Goal: Information Seeking & Learning: Learn about a topic

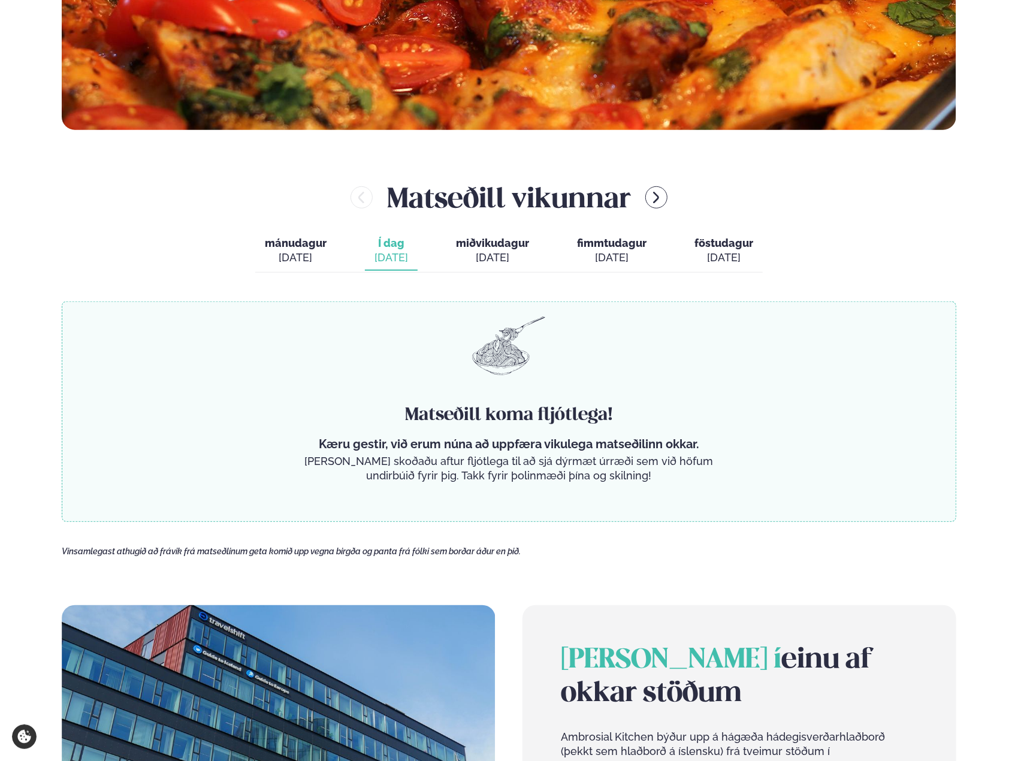
scroll to position [539, 0]
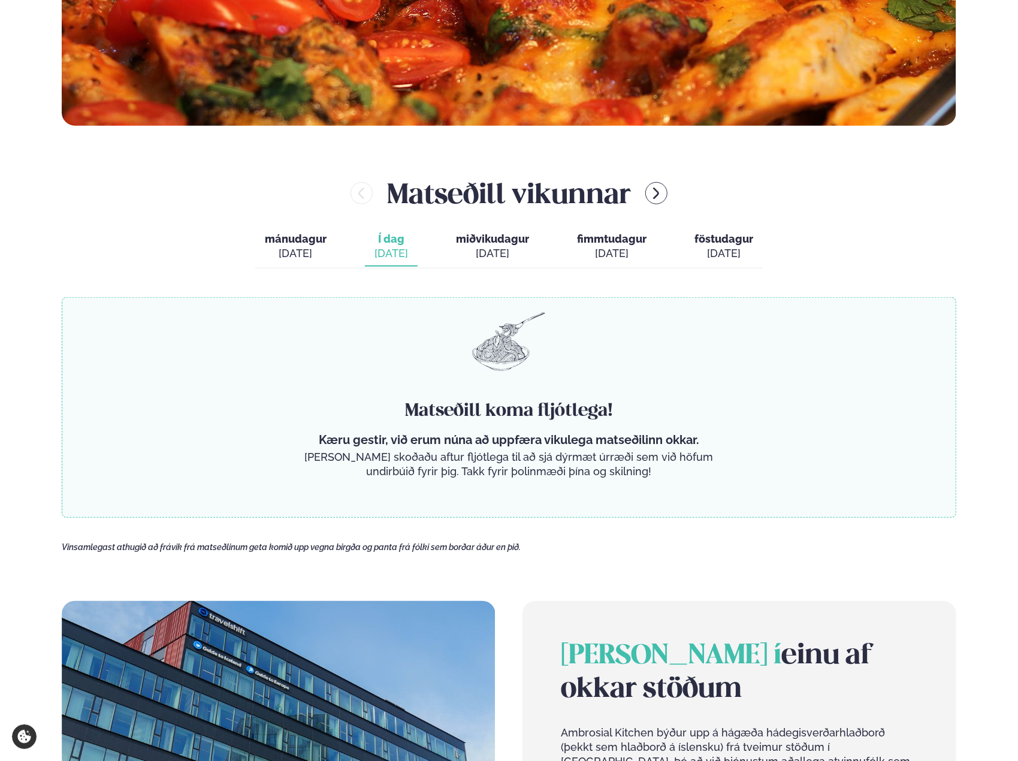
click at [291, 250] on div "[DATE]" at bounding box center [296, 253] width 62 height 14
click at [386, 242] on span "Í dag" at bounding box center [392, 239] width 34 height 14
click at [499, 255] on div "[DATE]" at bounding box center [492, 253] width 73 height 14
click at [597, 256] on div "[DATE]" at bounding box center [612, 253] width 70 height 14
click at [709, 259] on div "[DATE]" at bounding box center [723, 253] width 59 height 14
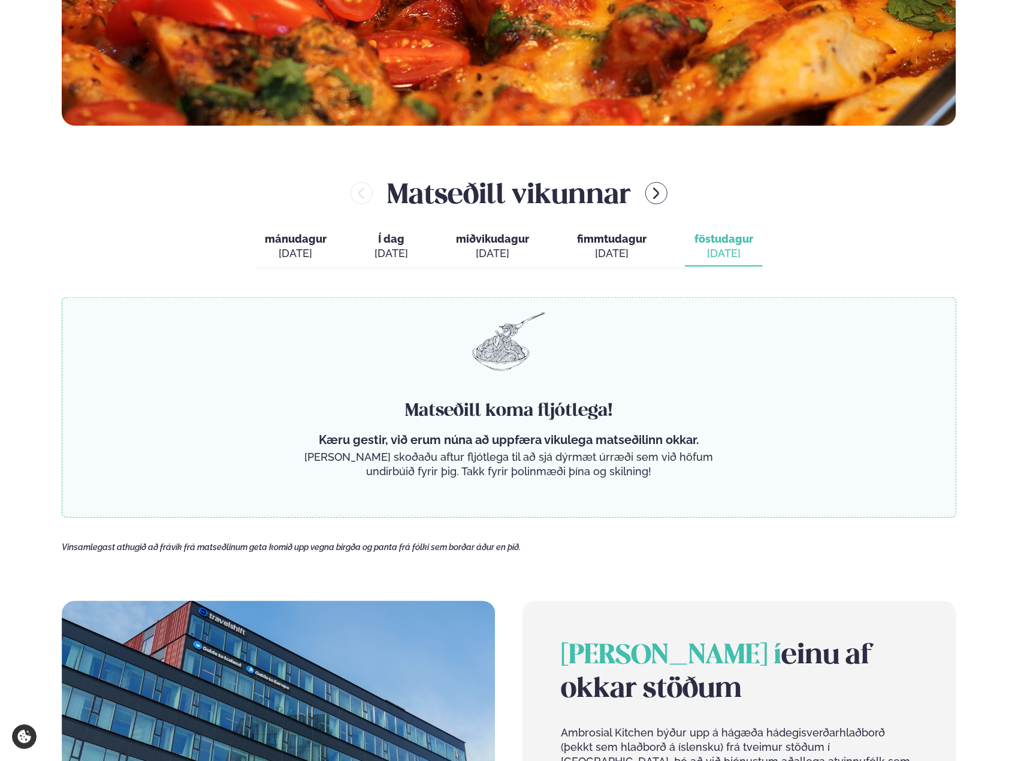
click at [295, 245] on button "mánudagur mán. sep. 15" at bounding box center [295, 247] width 81 height 40
drag, startPoint x: 405, startPoint y: 251, endPoint x: 434, endPoint y: 270, distance: 34.6
click at [406, 252] on div "[DATE]" at bounding box center [392, 253] width 34 height 14
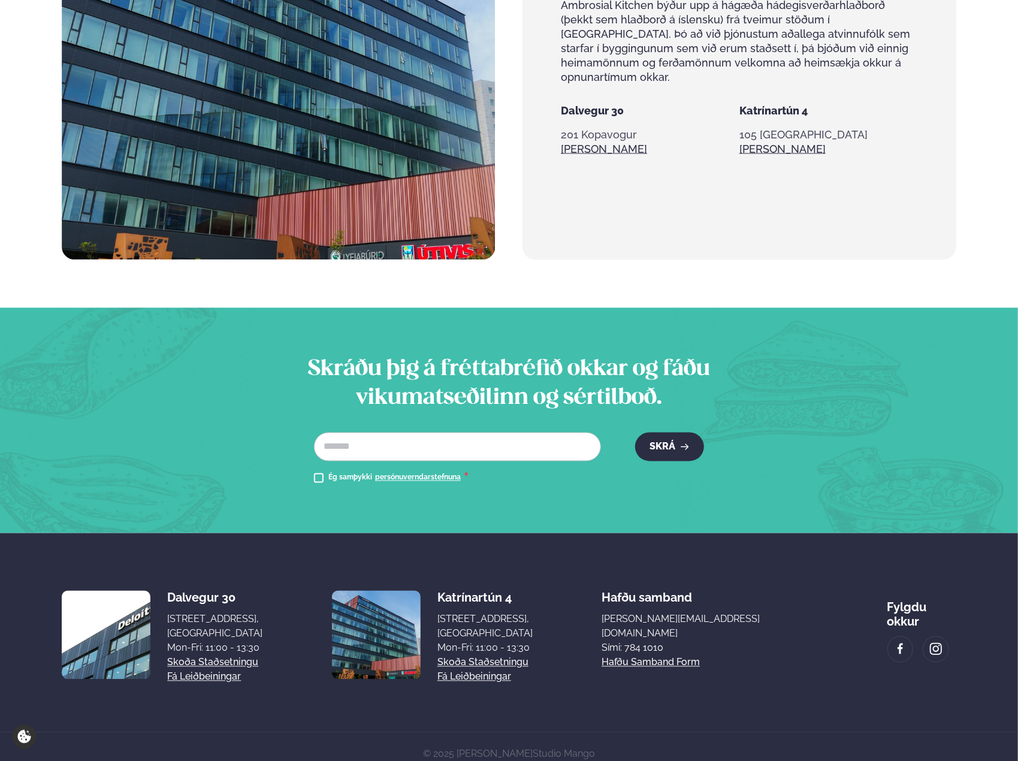
scroll to position [1280, 0]
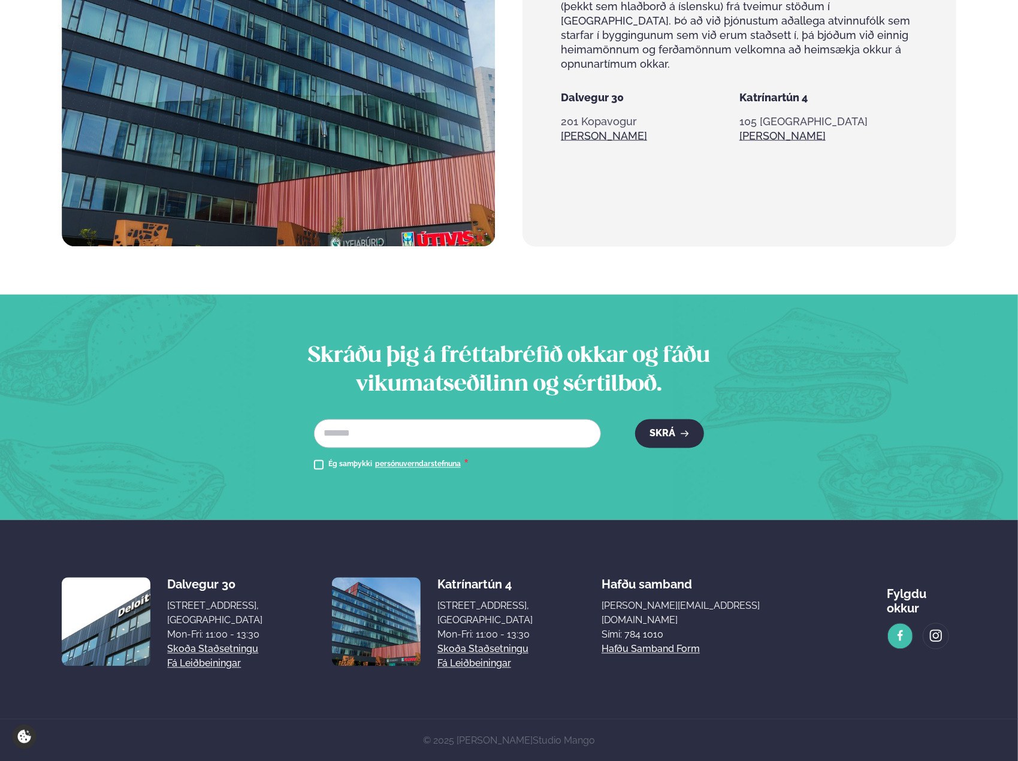
click at [894, 629] on img at bounding box center [900, 636] width 13 height 14
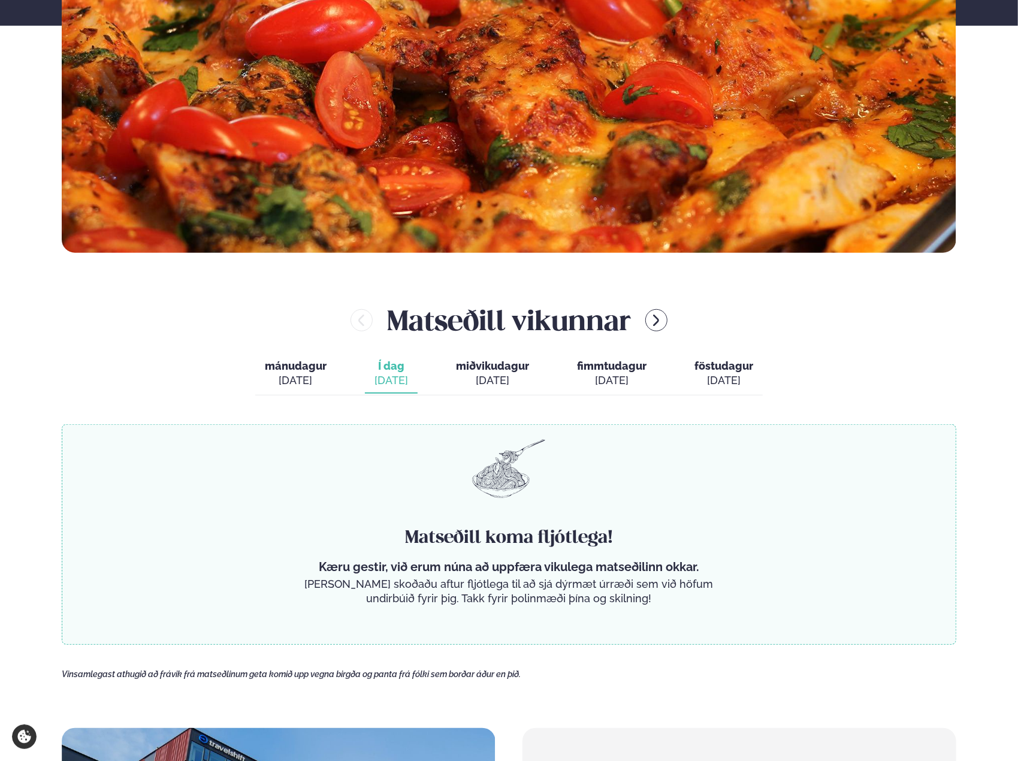
scroll to position [441, 0]
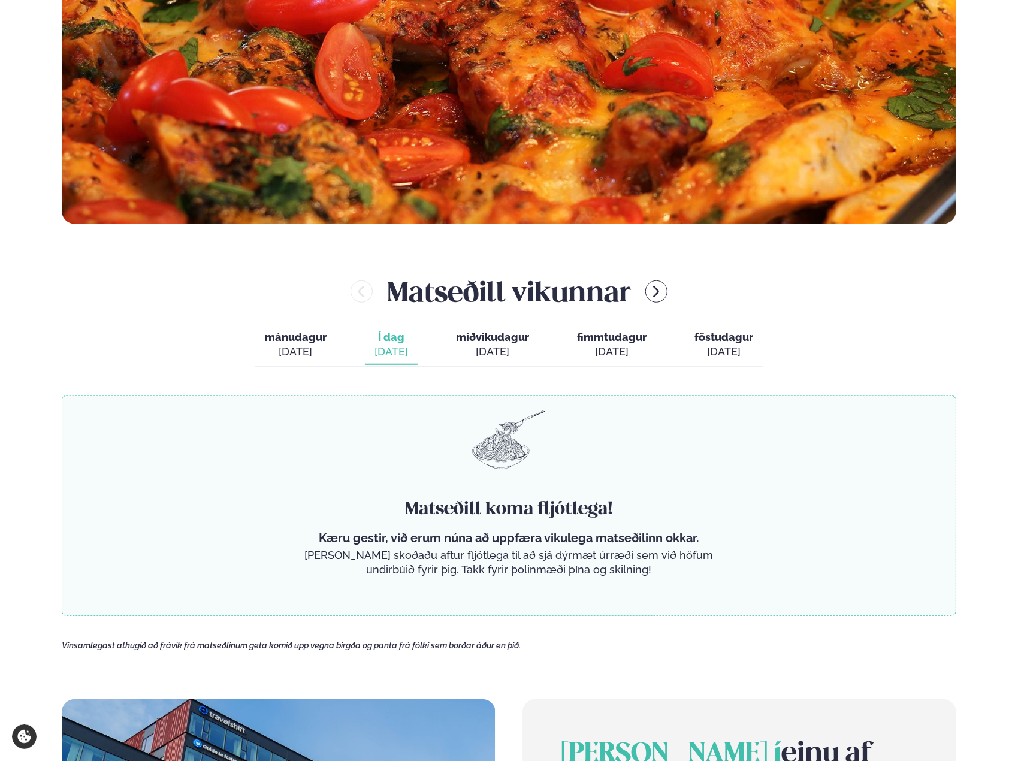
click at [278, 345] on div "[DATE]" at bounding box center [296, 352] width 62 height 14
click at [365, 345] on button "Í dag Í d. sep. 16" at bounding box center [391, 345] width 53 height 40
click at [517, 336] on span "miðvikudagur" at bounding box center [492, 337] width 73 height 13
click at [603, 354] on div "[DATE]" at bounding box center [612, 352] width 70 height 14
drag, startPoint x: 723, startPoint y: 337, endPoint x: 546, endPoint y: 321, distance: 177.0
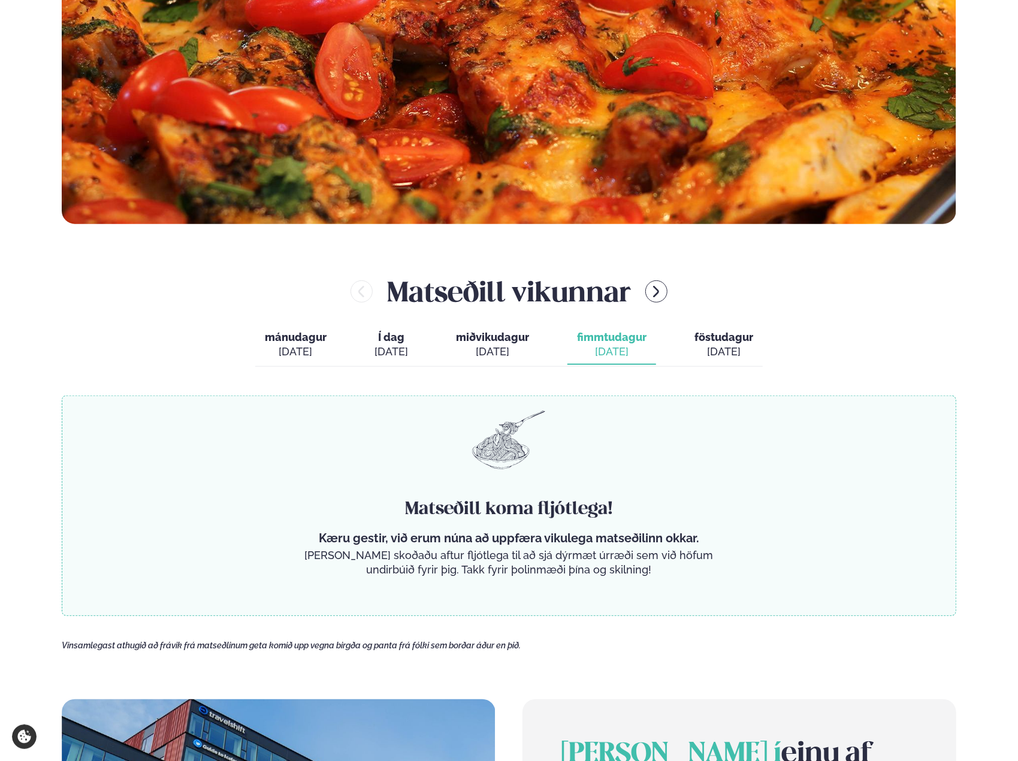
click at [723, 337] on span "föstudagur" at bounding box center [723, 337] width 59 height 13
click at [294, 353] on div "[DATE]" at bounding box center [296, 352] width 62 height 14
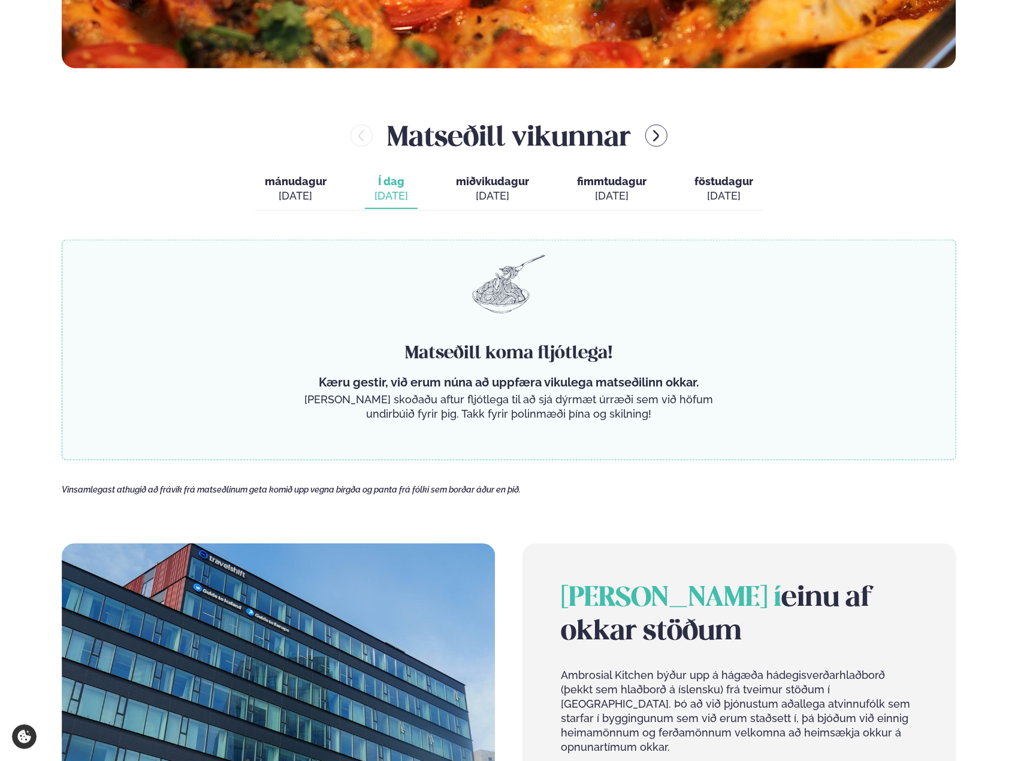
scroll to position [599, 0]
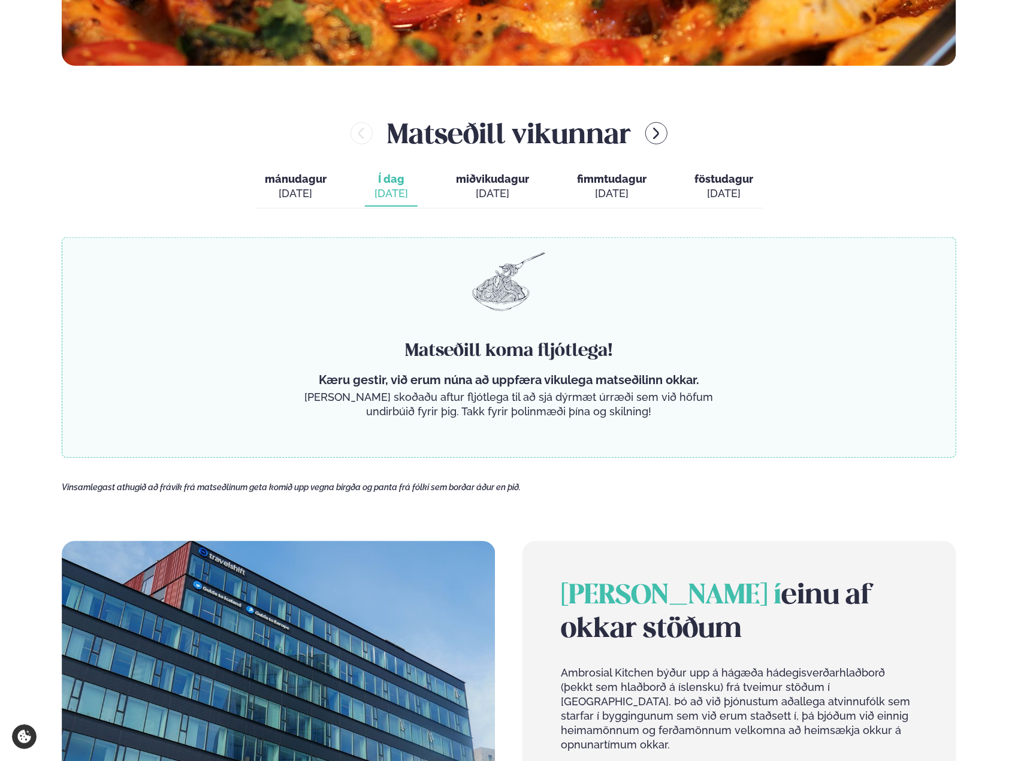
drag, startPoint x: 648, startPoint y: 415, endPoint x: 410, endPoint y: 192, distance: 326.4
click at [420, 196] on div "Matseðill vikunnar mánudagur mán. sep. 15 Í dag Í d. sep. 16 miðvikudagur mið. …" at bounding box center [509, 286] width 895 height 344
click at [413, 112] on main "Heim / Vikumatseðill Vikulegt matseðill okkar Komdu með á dagana þar sem uppáha…" at bounding box center [509, 301] width 967 height 1800
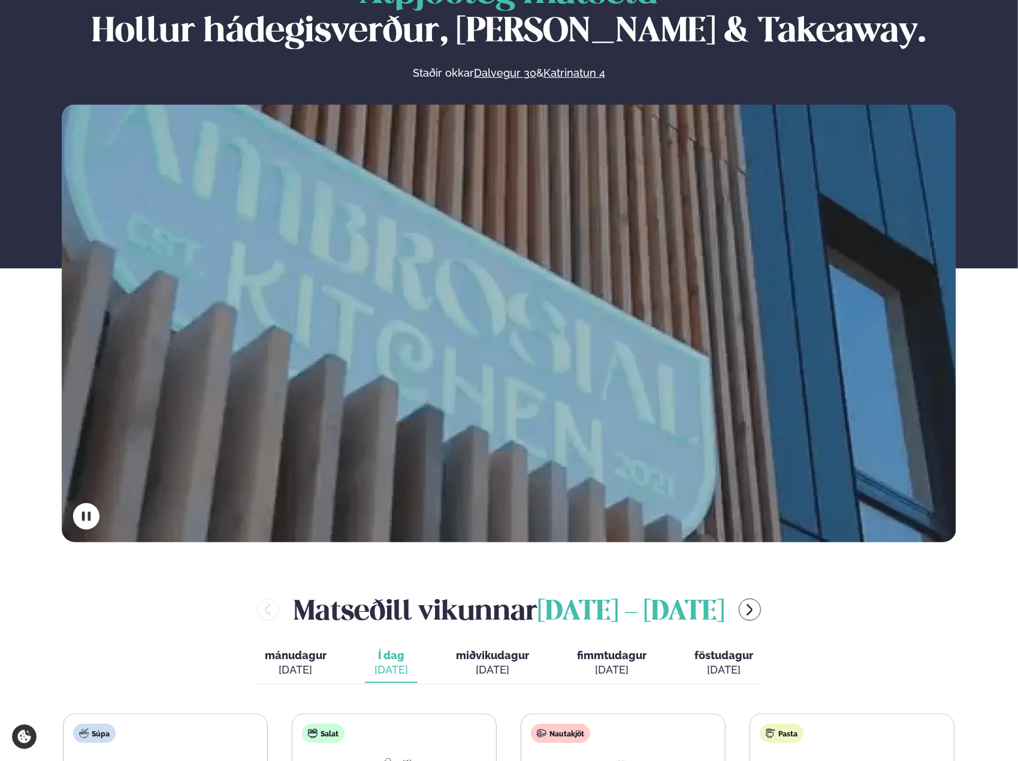
scroll to position [120, 0]
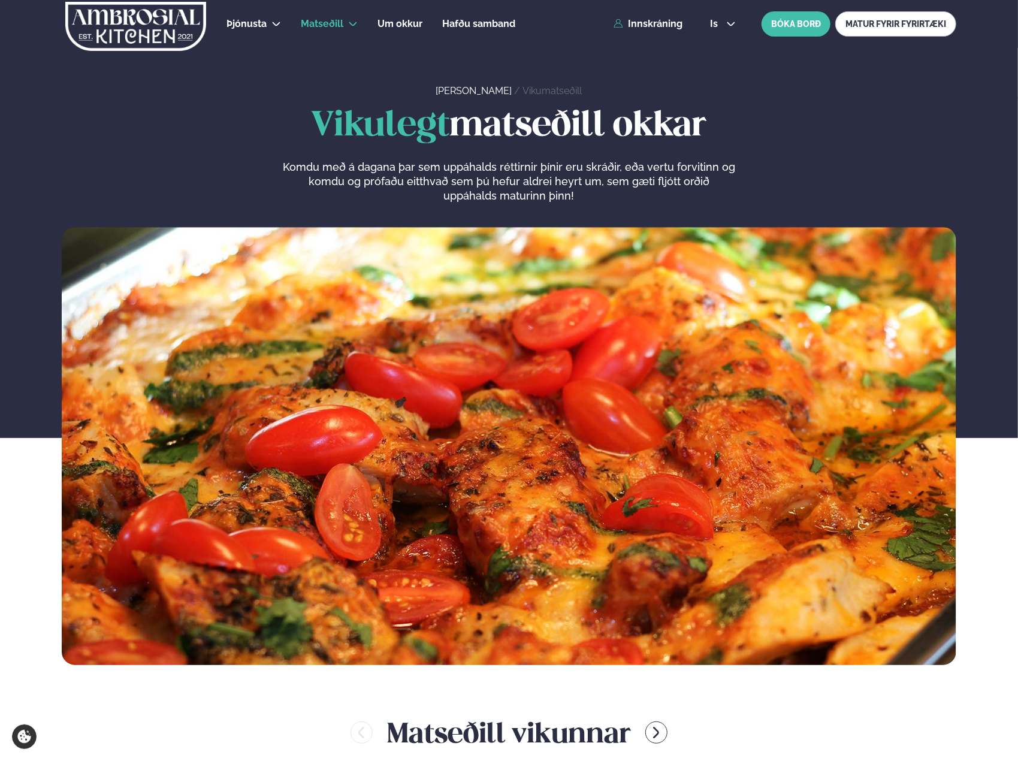
click at [149, 22] on img at bounding box center [135, 26] width 143 height 49
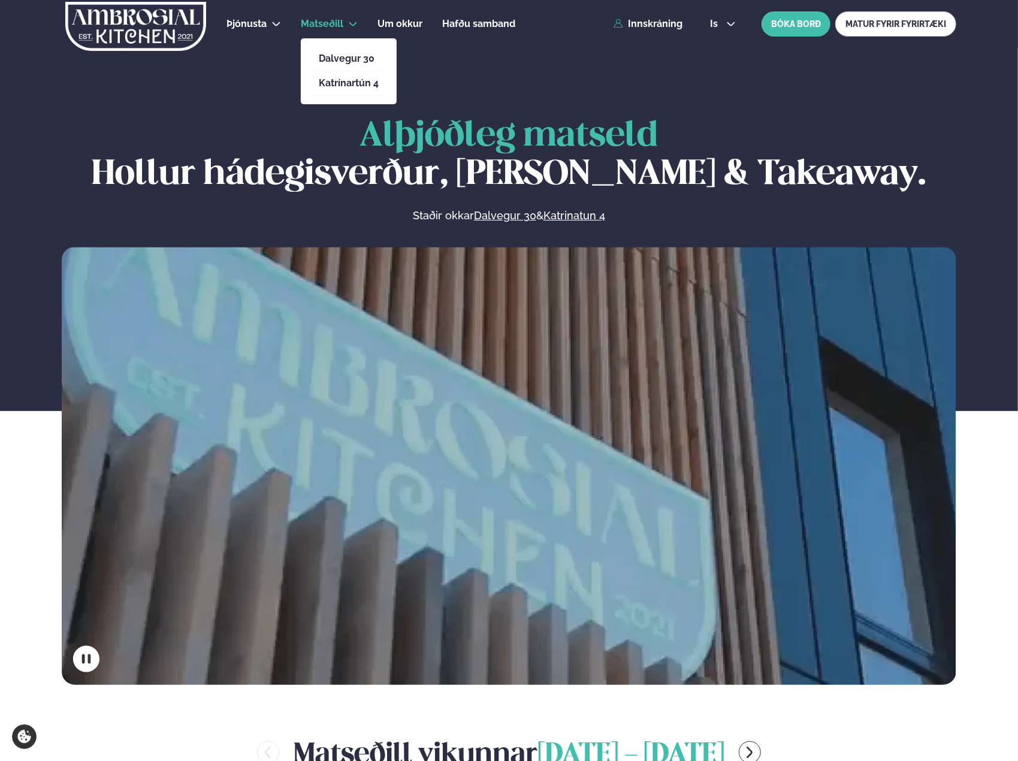
click at [322, 21] on span "Matseðill" at bounding box center [322, 23] width 43 height 11
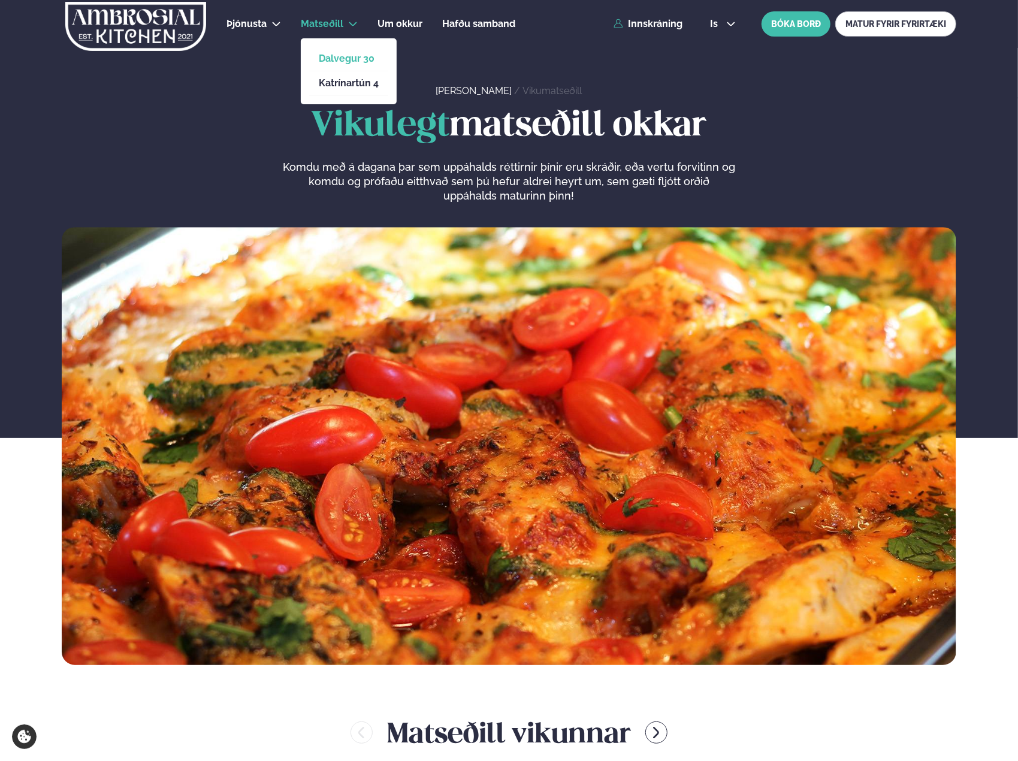
click at [330, 58] on link "Dalvegur 30" at bounding box center [349, 59] width 60 height 10
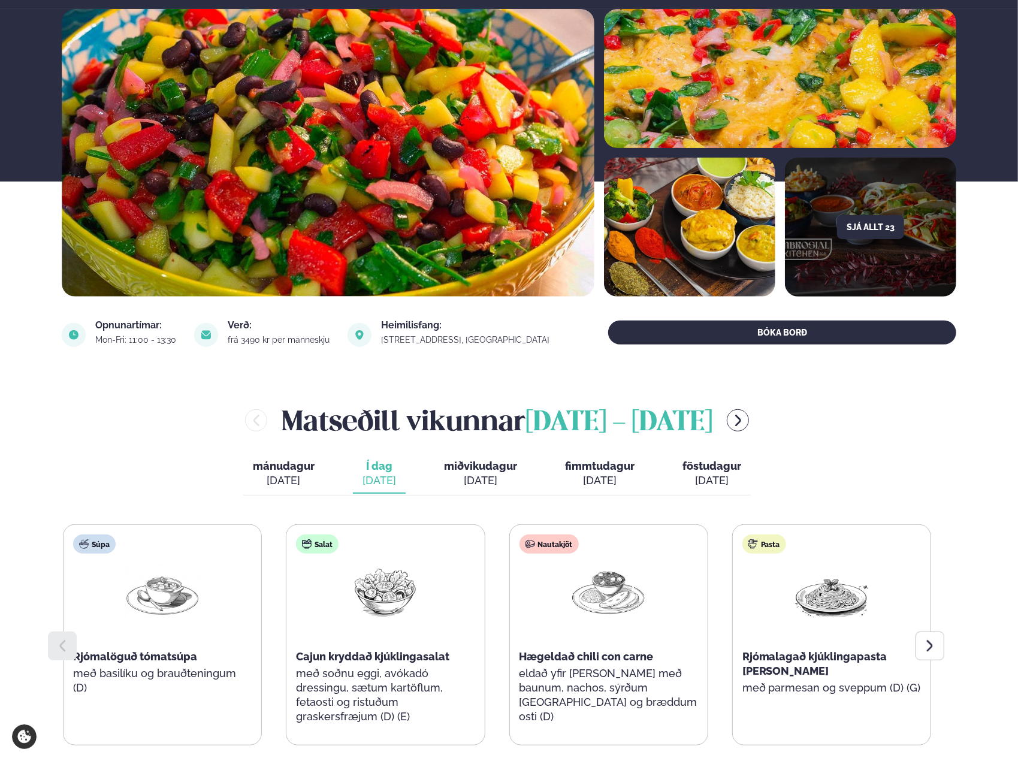
scroll to position [479, 0]
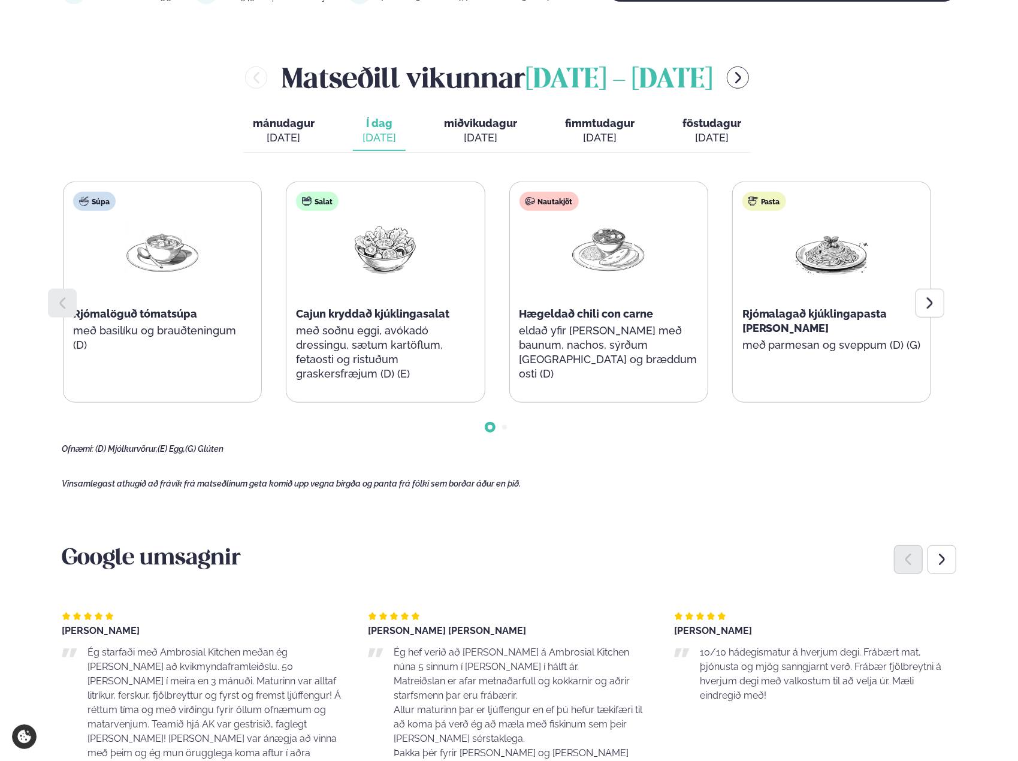
click at [272, 117] on span "mánudagur" at bounding box center [284, 123] width 62 height 13
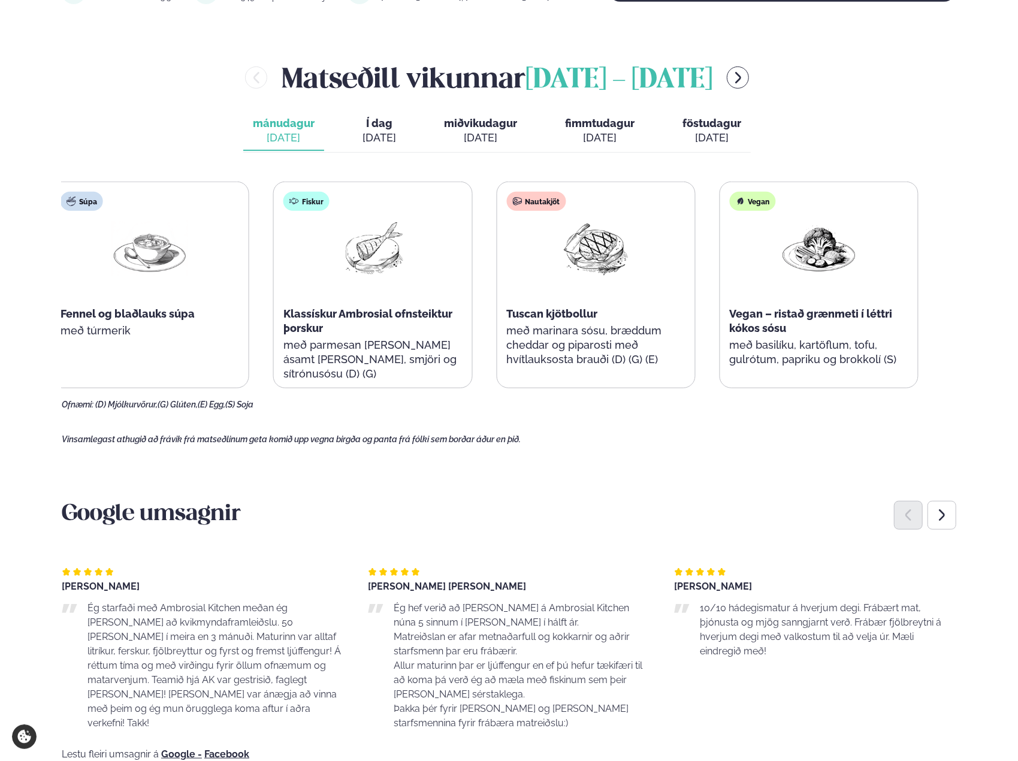
click at [356, 281] on div "Fiskur Klassískur Ambrosial ofnsteiktur þorskur með parmesan og panko ásamt lau…" at bounding box center [373, 292] width 198 height 221
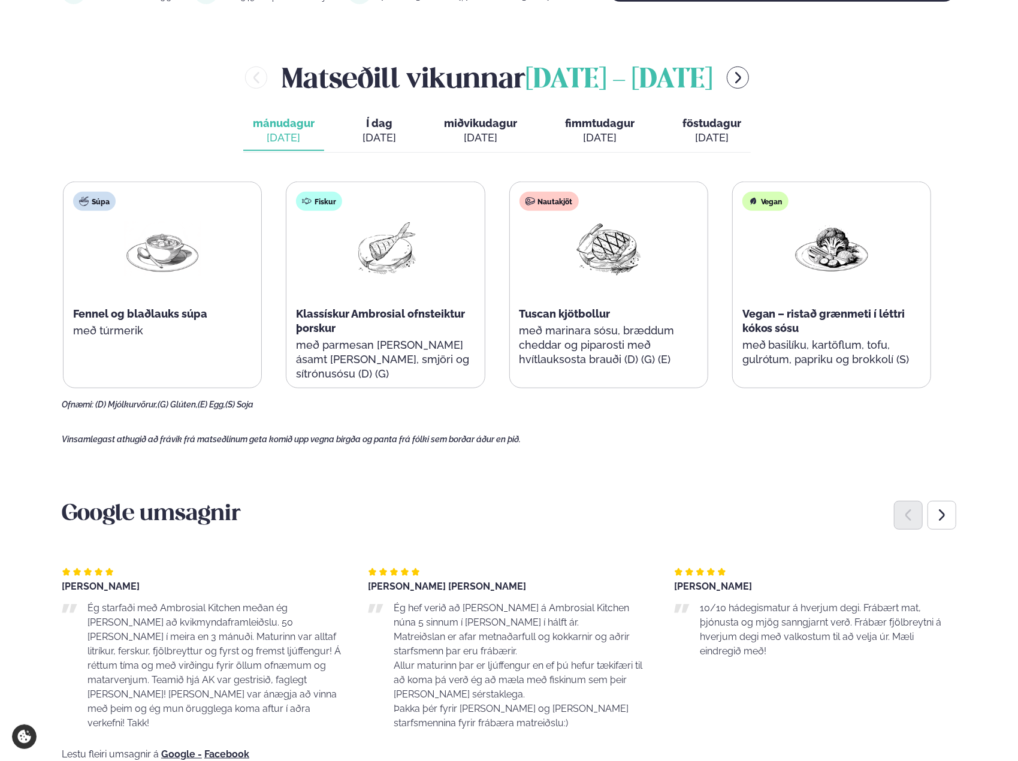
click at [393, 361] on div "Fiskur Klassískur Ambrosial ofnsteiktur þorskur með parmesan og panko ásamt lau…" at bounding box center [385, 292] width 198 height 221
click at [350, 305] on div "Fiskur Klassískur Ambrosial ofnsteiktur þorskur með parmesan og panko ásamt lau…" at bounding box center [385, 292] width 198 height 221
click at [352, 312] on span "Klassískur Ambrosial ofnsteiktur þorskur" at bounding box center [380, 320] width 169 height 27
drag, startPoint x: 1012, startPoint y: 310, endPoint x: 999, endPoint y: 308, distance: 13.3
click at [1008, 310] on div "Þjónusta Hádegismatur fyrir fyrirtæki Fyrirtækja veitingar Einkapartý Matseðill…" at bounding box center [509, 634] width 1018 height 2226
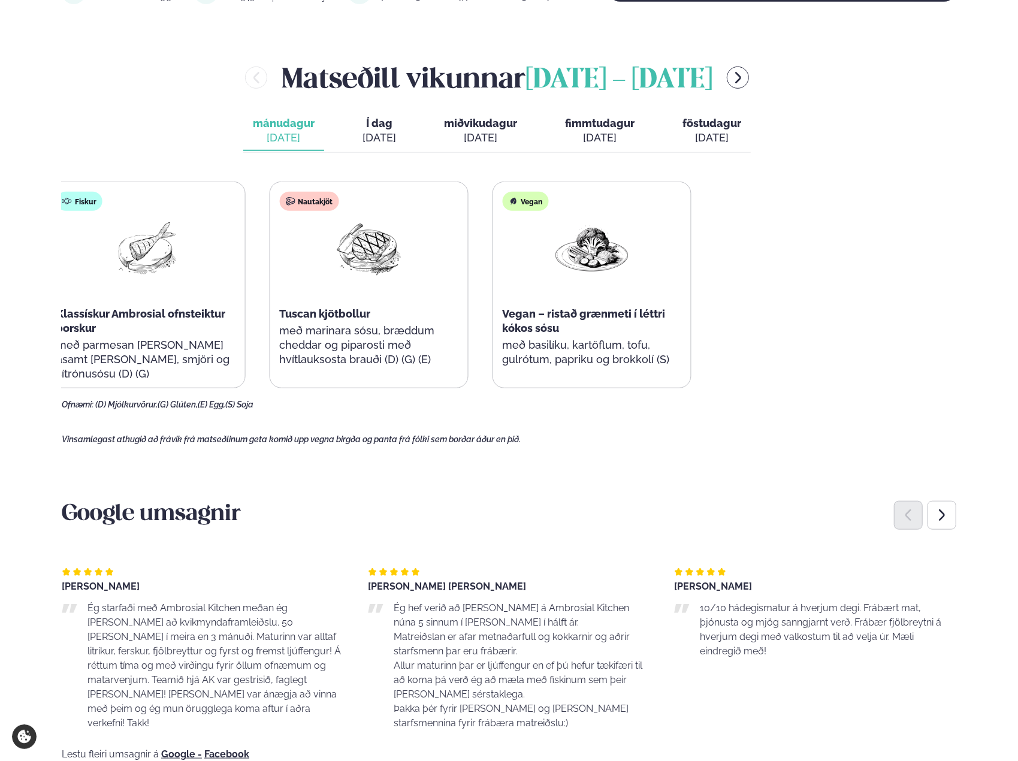
click at [181, 321] on div "Súpa Fennel og blaðlauks súpa með túrmerik Fiskur Klassískur Ambrosial ofnsteik…" at bounding box center [257, 285] width 868 height 207
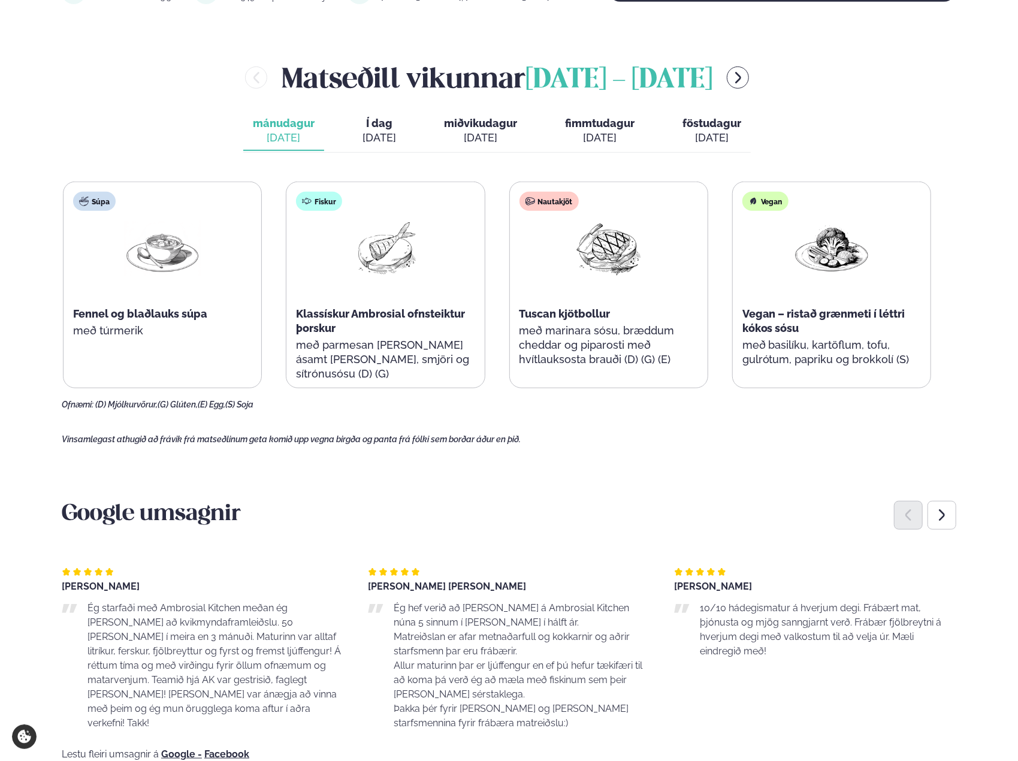
click at [522, 274] on div "Nautakjöt Tuscan kjötbollur með marinara sósu, bræddum cheddar og piparosti með…" at bounding box center [609, 285] width 198 height 206
click at [398, 141] on button "Í dag Í d. sep. 16" at bounding box center [379, 131] width 53 height 40
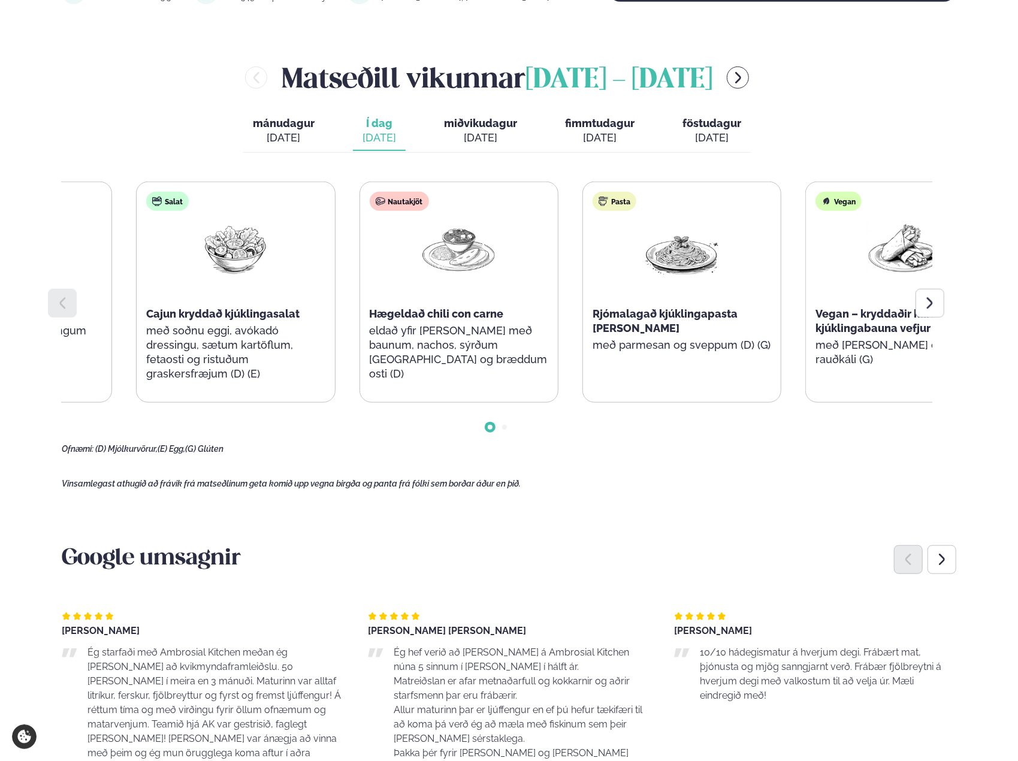
click at [653, 312] on div "Pasta Rjómalagað kjúklingapasta alfredo með parmesan og sveppum (D) (G)" at bounding box center [682, 278] width 198 height 192
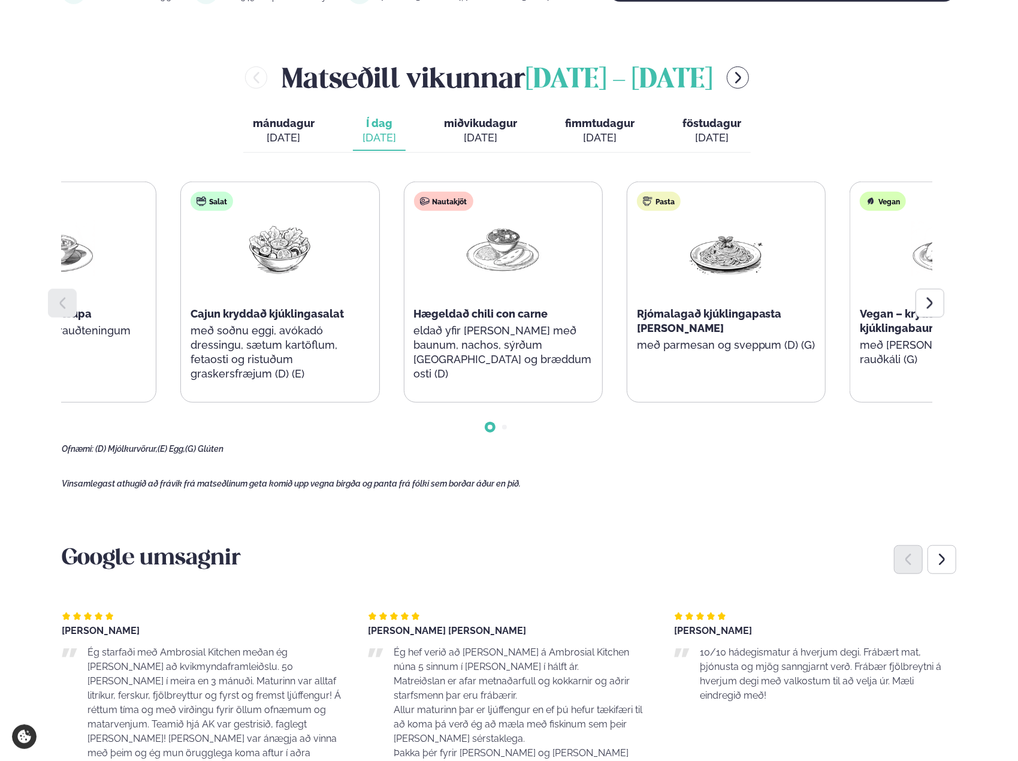
click at [506, 306] on div "Nautakjöt Hægeldað chili con carne eldað yfir nótt með baunum, nachos, sýrðum r…" at bounding box center [503, 292] width 198 height 221
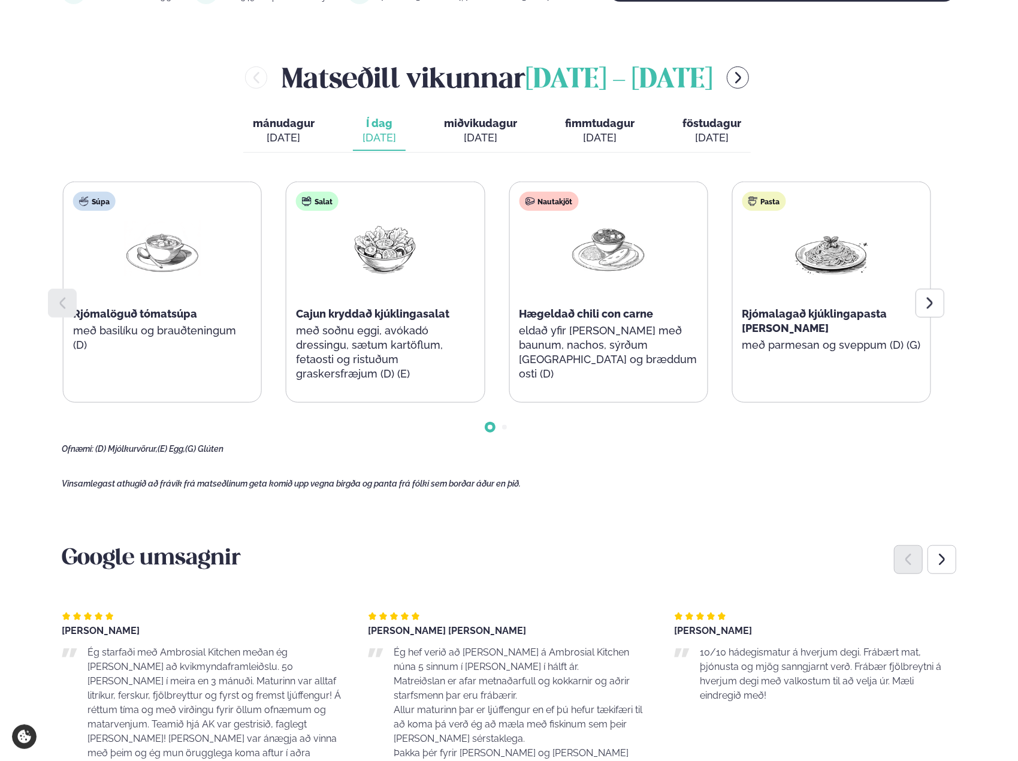
click at [520, 323] on div "Nautakjöt Hægeldað chili con carne eldað yfir nótt með baunum, nachos, sýrðum r…" at bounding box center [608, 292] width 198 height 221
click at [603, 345] on p "eldað yfir [PERSON_NAME] með baunum, nachos, sýrðum [GEOGRAPHIC_DATA] og bræddu…" at bounding box center [606, 353] width 179 height 58
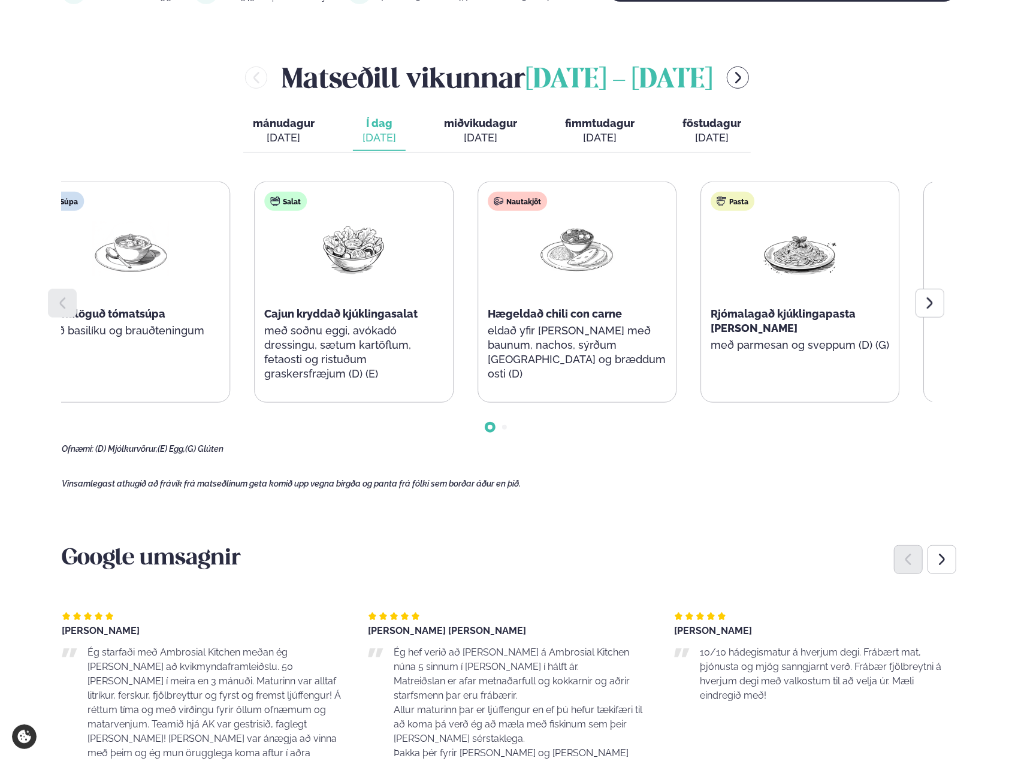
click at [529, 343] on p "eldað yfir [PERSON_NAME] með baunum, nachos, sýrðum [GEOGRAPHIC_DATA] og bræddu…" at bounding box center [577, 353] width 179 height 58
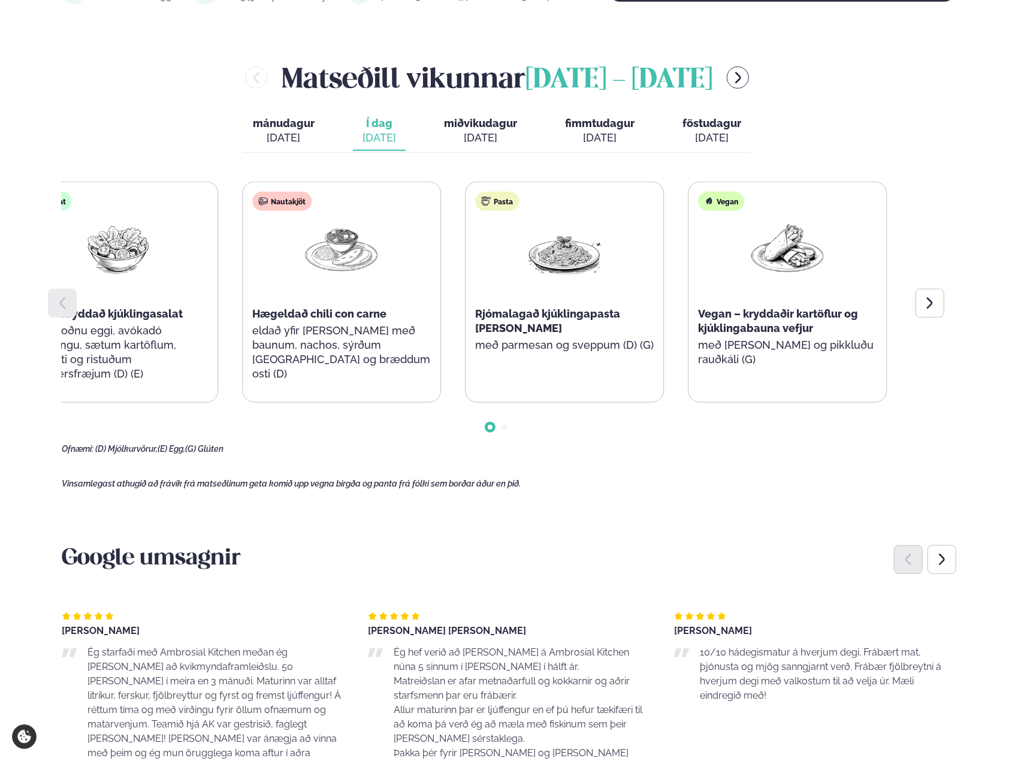
click at [525, 317] on div "Pasta Rjómalagað kjúklingapasta alfredo með parmesan og sveppum (D) (G)" at bounding box center [565, 278] width 198 height 192
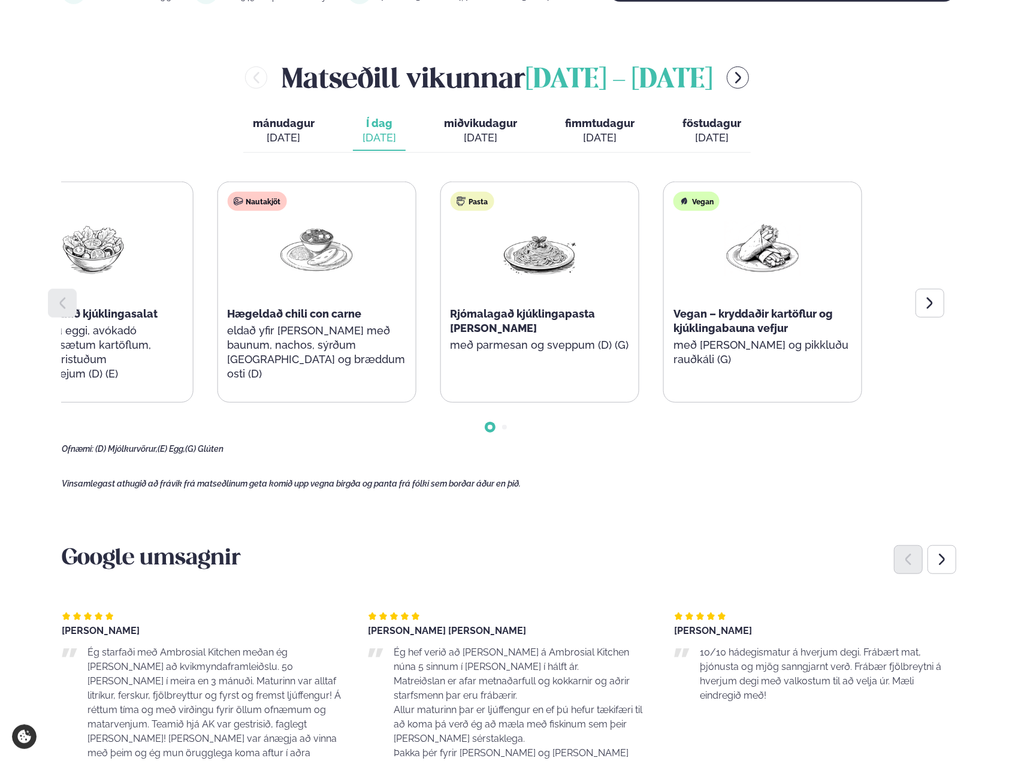
click at [448, 345] on div "Pasta Rjómalagað kjúklingapasta alfredo með parmesan og sveppum (D) (G)" at bounding box center [539, 278] width 198 height 192
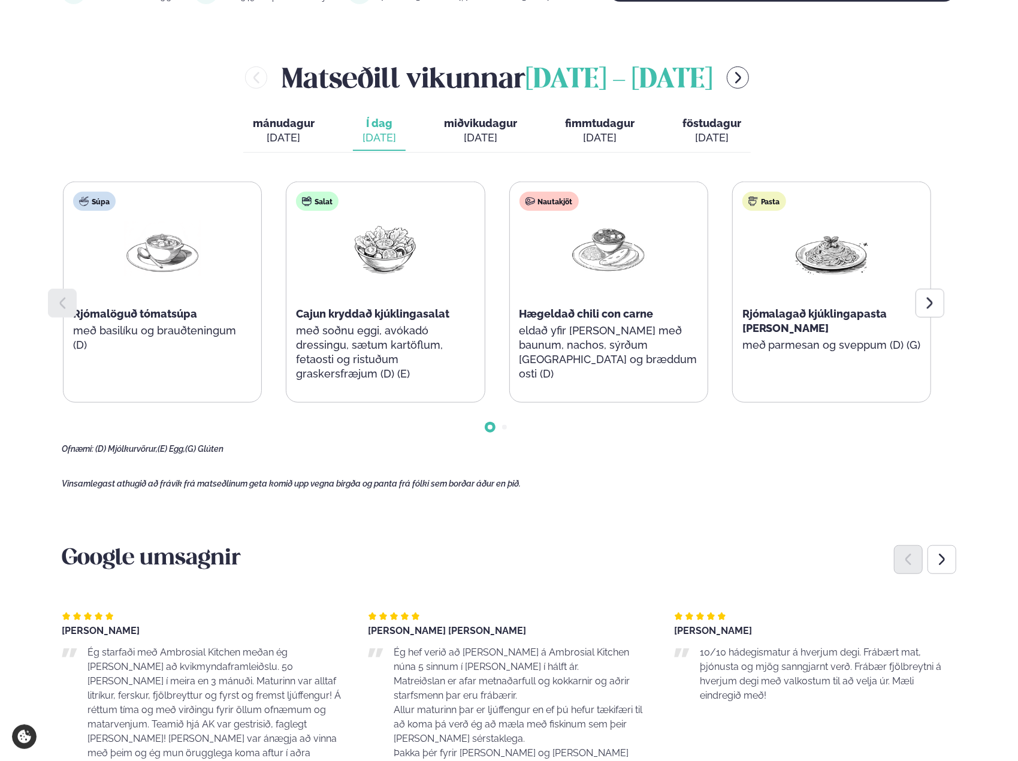
click at [469, 131] on div "[DATE]" at bounding box center [480, 138] width 73 height 14
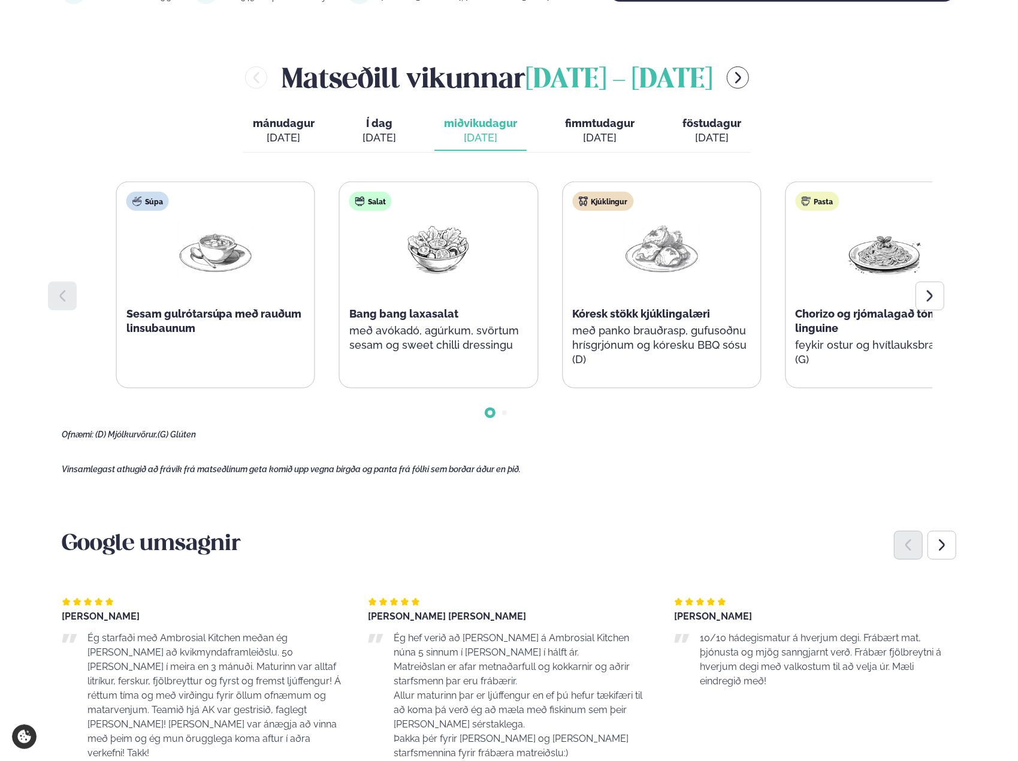
click at [445, 318] on span "Bang bang laxasalat" at bounding box center [403, 313] width 109 height 13
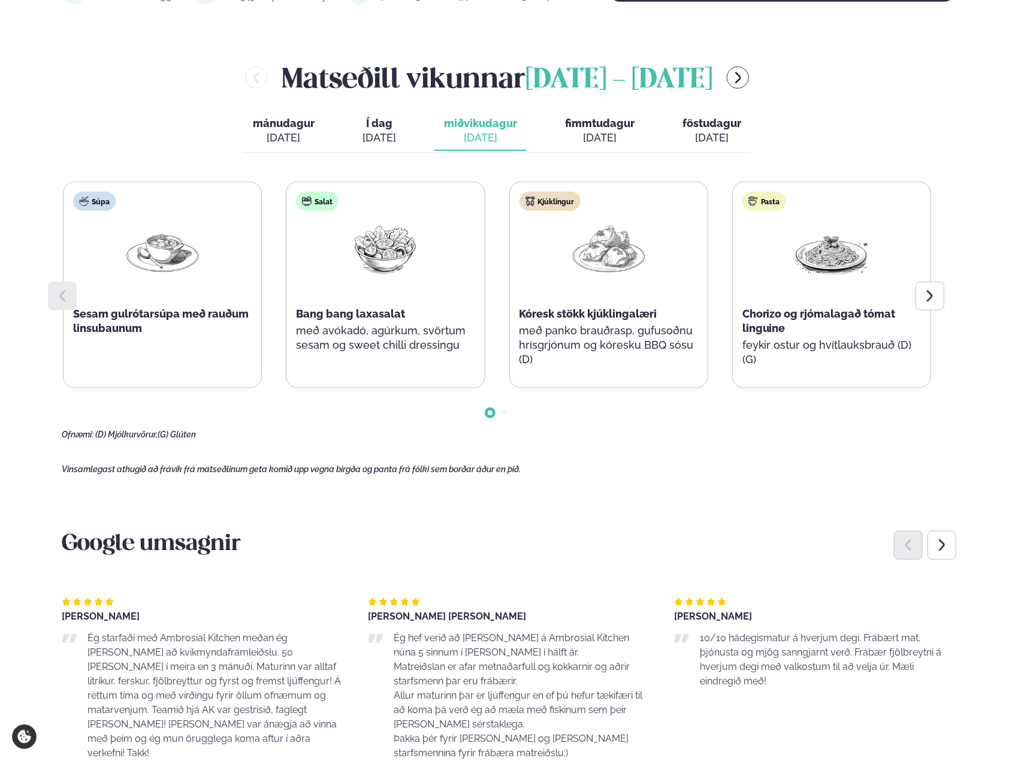
click at [442, 321] on div "Salat Bang bang laxasalat með avókadó, agúrkum, svörtum sesam og sweet chilli d…" at bounding box center [385, 278] width 198 height 192
click at [546, 356] on p "með panko brauðrasp, gufusoðnu hrísgrjónum og kóresku BBQ sósu (D)" at bounding box center [609, 345] width 179 height 43
click at [546, 357] on p "með panko brauðrasp, gufusoðnu hrísgrjónum og kóresku BBQ sósu (D)" at bounding box center [609, 345] width 179 height 43
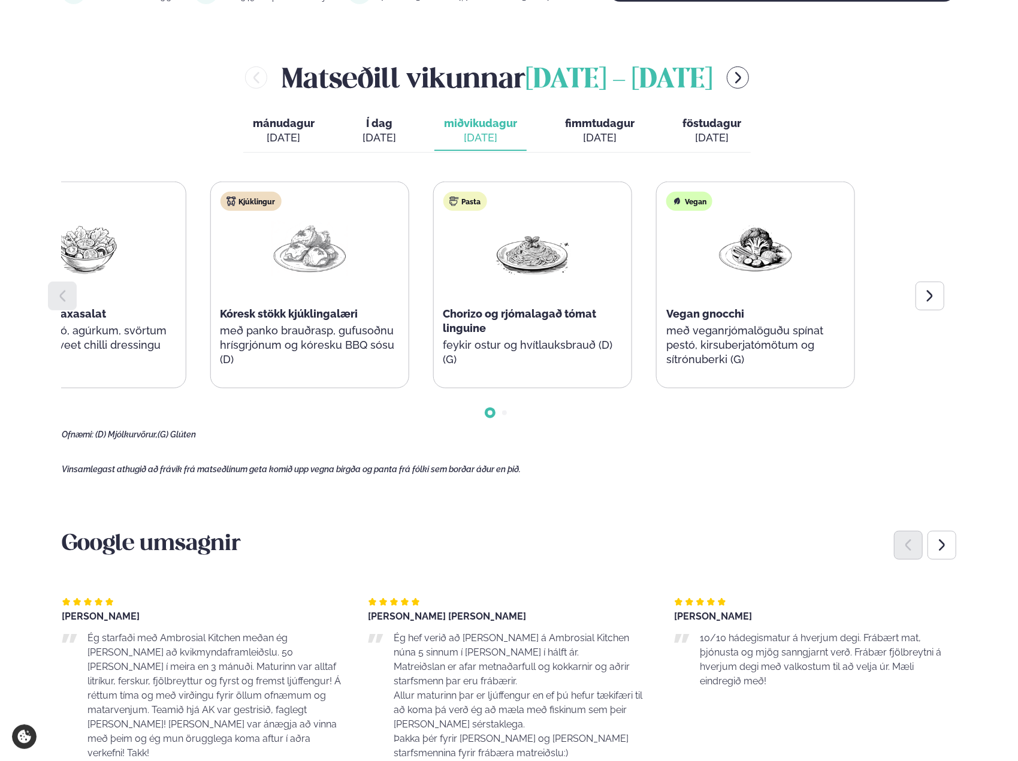
click at [415, 303] on div "Súpa Sesam gulrótarsúpa með rauðum linsubaunum Salat Bang bang laxasalat með av…" at bounding box center [198, 285] width 868 height 207
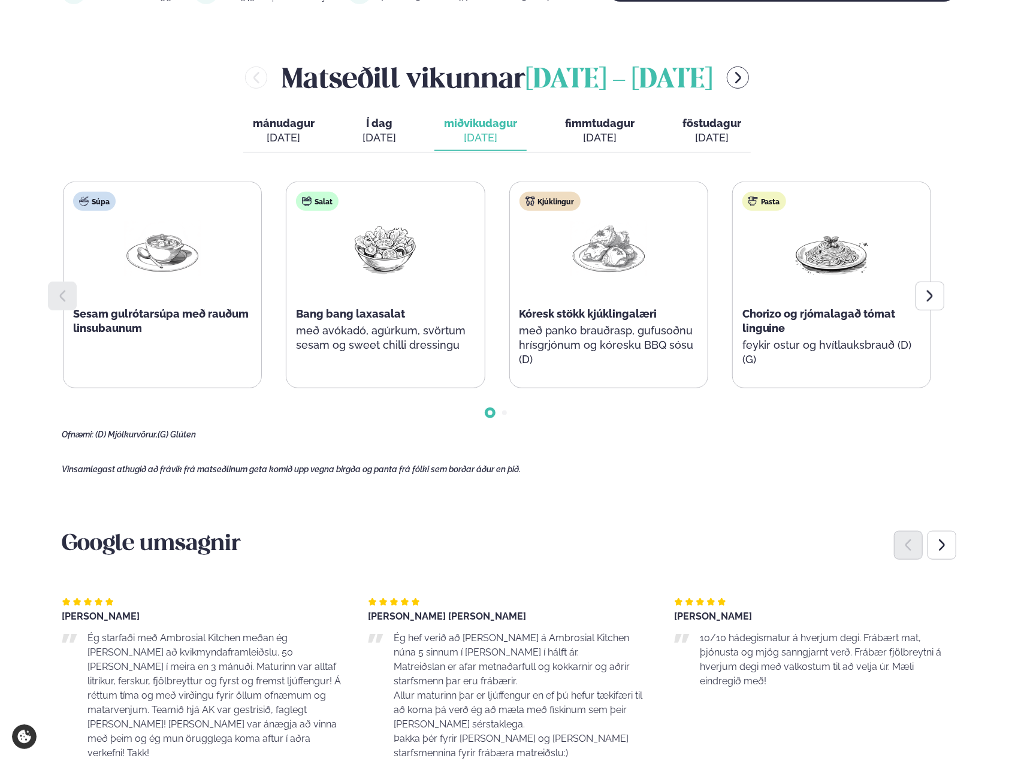
click at [604, 126] on span "fimmtudagur" at bounding box center [600, 123] width 70 height 13
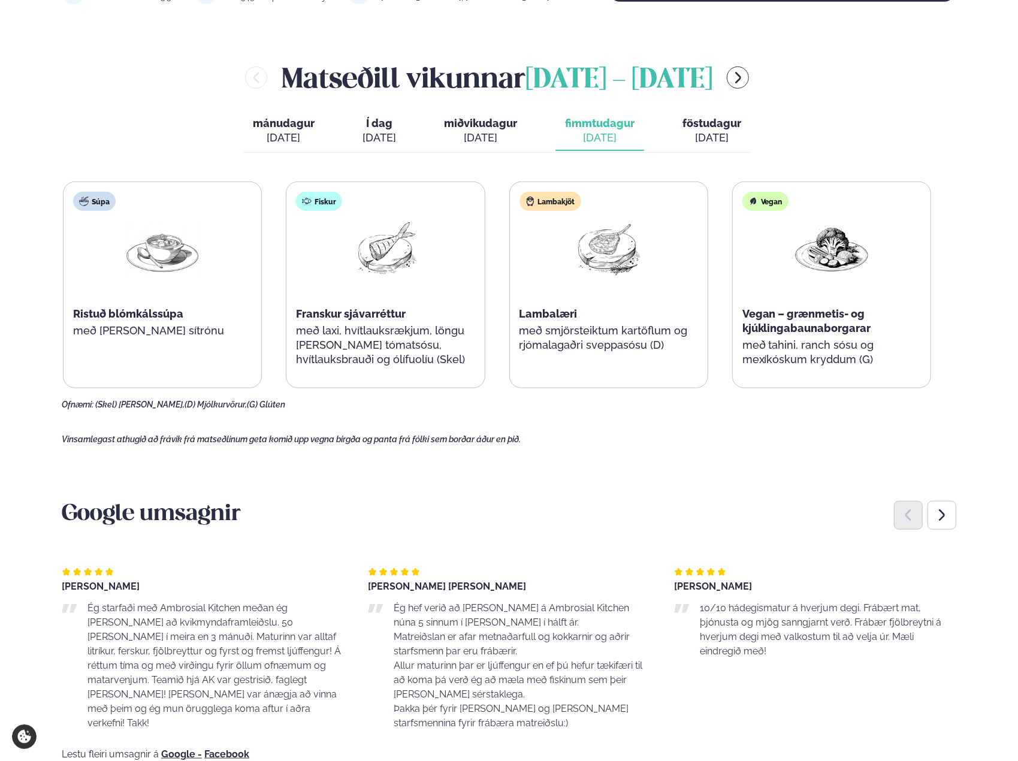
click at [718, 131] on div "[DATE]" at bounding box center [712, 138] width 59 height 14
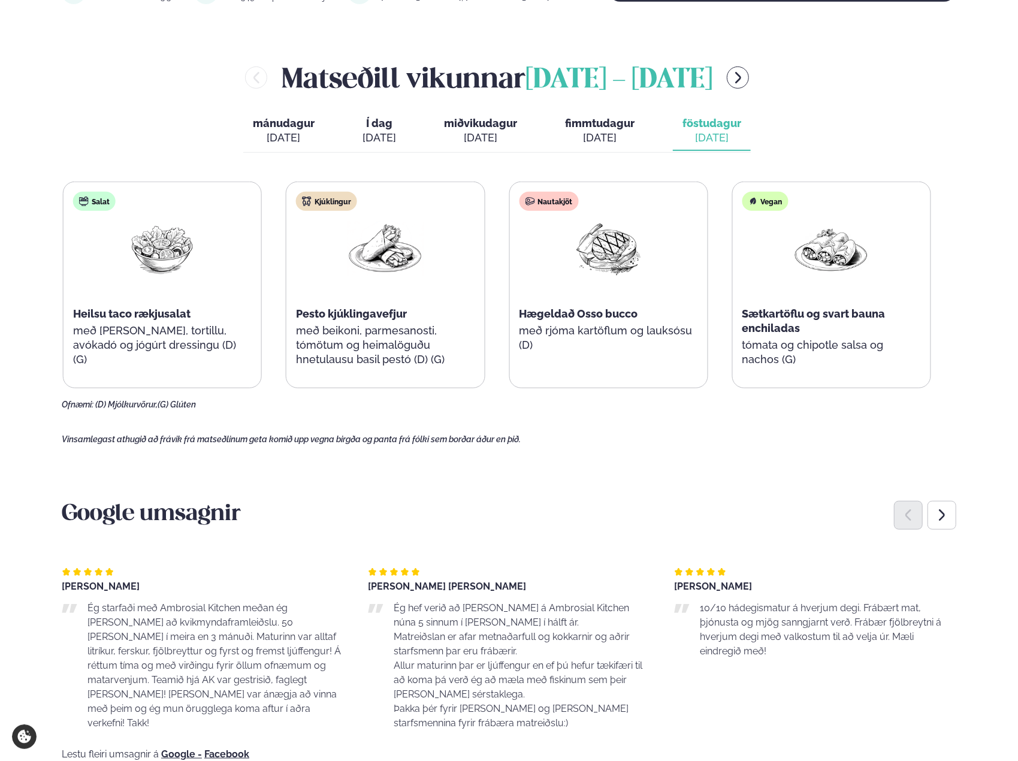
click at [596, 373] on div "Nautakjöt Hægeldað Osso bucco með rjóma kartöflum og lauksósu (D)" at bounding box center [608, 285] width 199 height 207
click at [582, 336] on p "með rjóma kartöflum og lauksósu (D)" at bounding box center [608, 338] width 179 height 29
click at [338, 389] on div "Salat Heilsu taco rækjusalat með romaine salati, tortillu, avókadó og jógúrt dr…" at bounding box center [497, 296] width 871 height 228
click at [337, 369] on div "Kjúklingur Pesto kjúklingavefjur með beikoni, parmesanosti, tómötum og heimalög…" at bounding box center [385, 285] width 198 height 206
click at [875, 111] on div "Matseðill vikunnar september 15 - 19 mánudagur mán. sep. 15 Í dag Í d. sep. 16 …" at bounding box center [509, 234] width 895 height 352
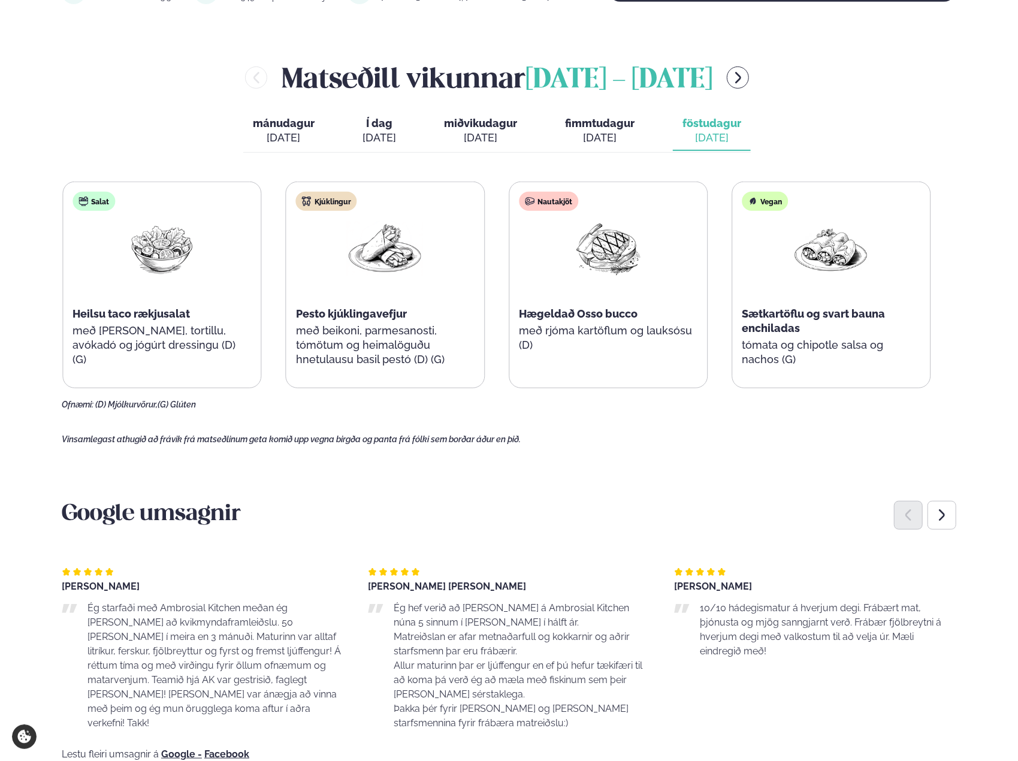
click at [851, 97] on div "Matseðill vikunnar september 15 - 19 mánudagur mán. sep. 15 Í dag Í d. sep. 16 …" at bounding box center [509, 234] width 895 height 352
